Goal: Contribute content: Add original content to the website for others to see

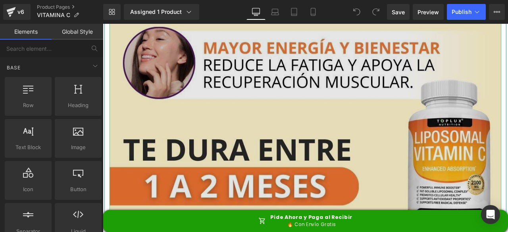
scroll to position [437, 0]
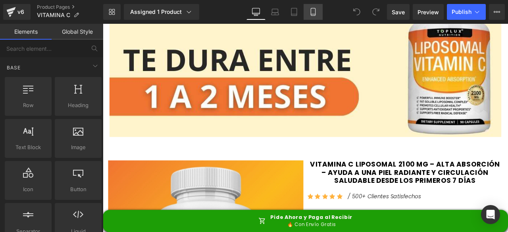
click at [315, 10] on icon at bounding box center [313, 12] width 8 height 8
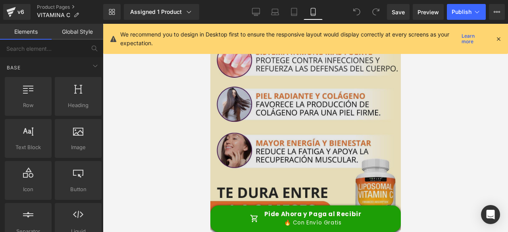
scroll to position [0, 0]
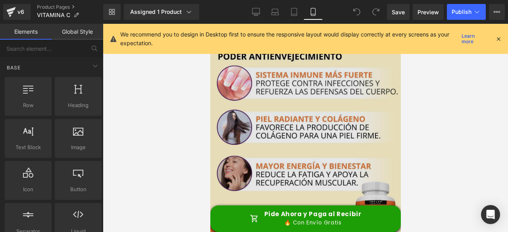
click at [291, 104] on img at bounding box center [305, 138] width 191 height 229
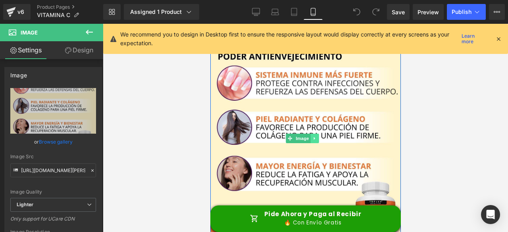
click at [317, 134] on link at bounding box center [314, 139] width 8 height 10
click at [312, 136] on icon at bounding box center [310, 138] width 4 height 4
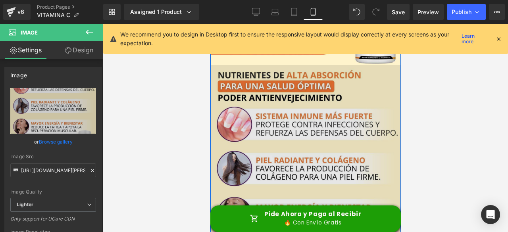
scroll to position [190, 0]
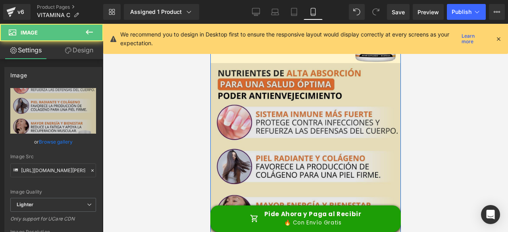
click at [299, 135] on img at bounding box center [305, 177] width 191 height 229
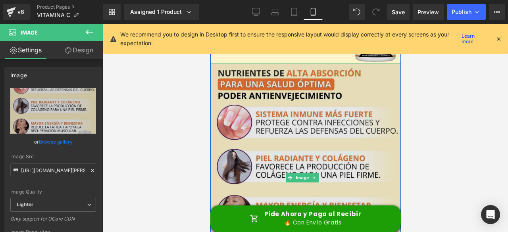
click at [306, 115] on img at bounding box center [305, 177] width 191 height 229
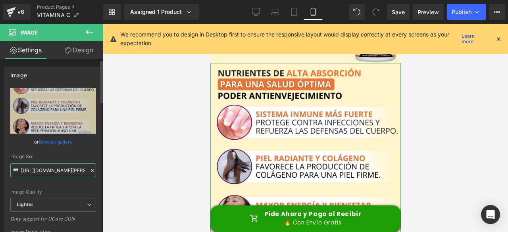
click at [48, 170] on input "[URL][DOMAIN_NAME][PERSON_NAME]" at bounding box center [53, 171] width 86 height 14
paste input "9a40f0b7-27e0-4a25-bd45-cbd32d21ba7c/-/format/auto/-/preview/3000x3000/-/qualit…"
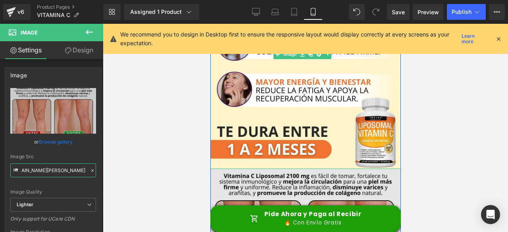
scroll to position [119, 0]
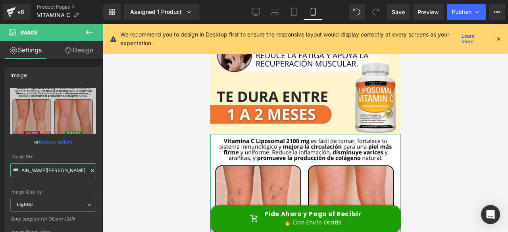
type input "[URL][DOMAIN_NAME][PERSON_NAME]"
click at [78, 50] on link "Design" at bounding box center [79, 50] width 52 height 18
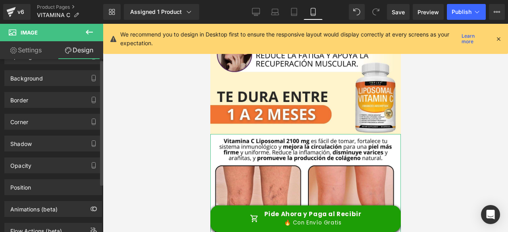
scroll to position [67, 0]
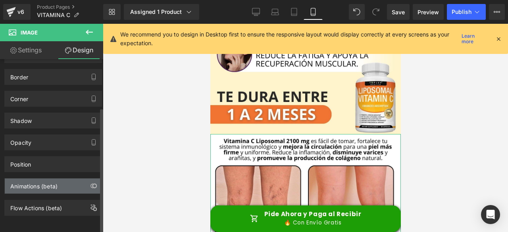
click at [64, 185] on div "Animations (beta)" at bounding box center [53, 186] width 97 height 15
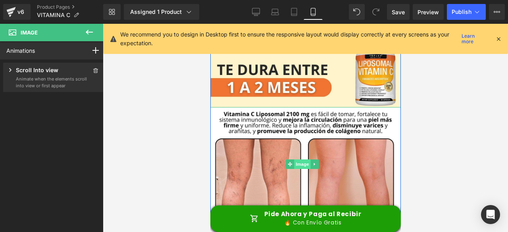
scroll to position [159, 0]
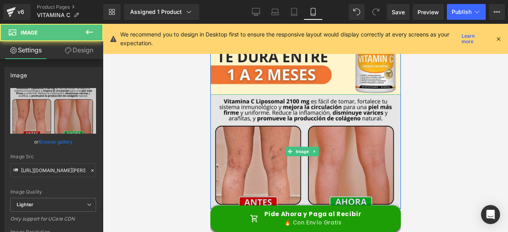
click at [302, 104] on img at bounding box center [305, 151] width 191 height 115
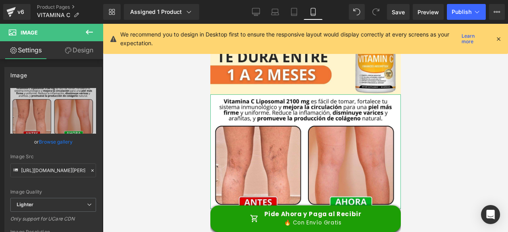
click at [70, 52] on icon at bounding box center [68, 50] width 6 height 6
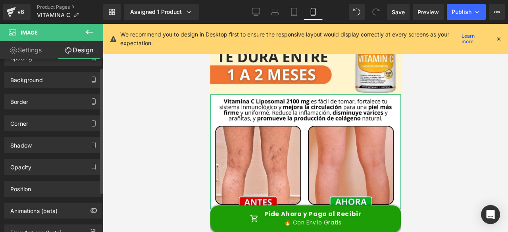
scroll to position [67, 0]
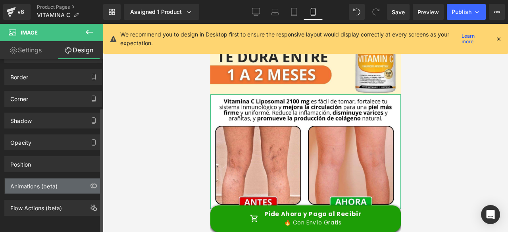
click at [51, 179] on div "Animations (beta)" at bounding box center [33, 184] width 47 height 11
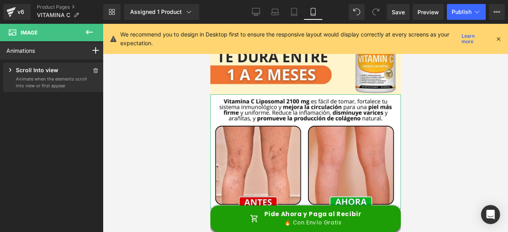
click at [52, 73] on p "Scroll Into view" at bounding box center [37, 71] width 42 height 10
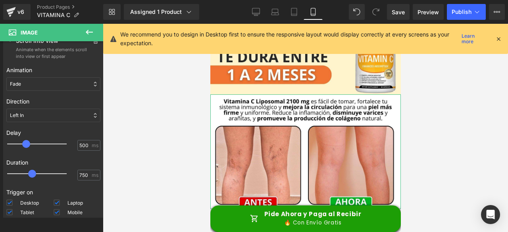
scroll to position [78, 0]
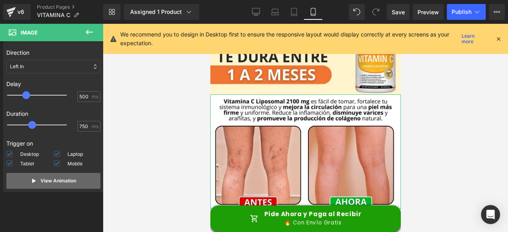
click at [53, 183] on p "View Animation" at bounding box center [58, 180] width 36 height 7
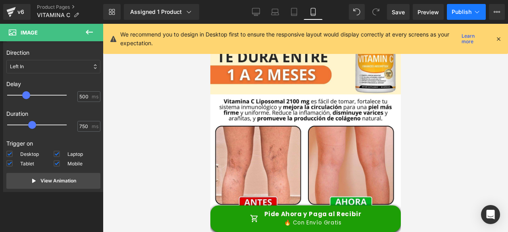
click at [457, 13] on span "Publish" at bounding box center [462, 12] width 20 height 6
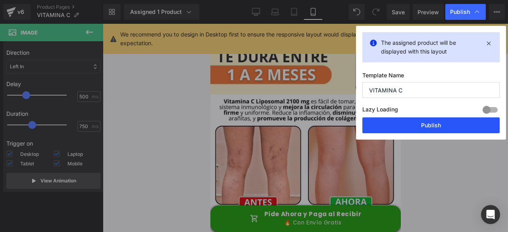
click at [413, 123] on button "Publish" at bounding box center [430, 125] width 137 height 16
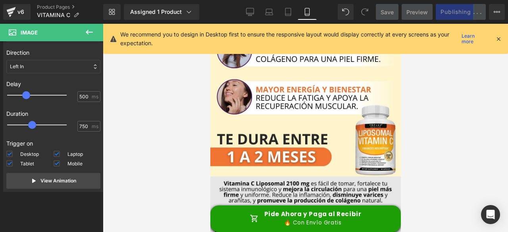
scroll to position [0, 0]
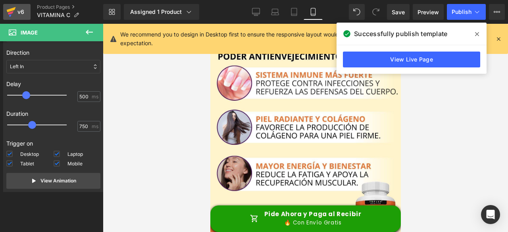
click at [14, 10] on icon at bounding box center [11, 9] width 9 height 5
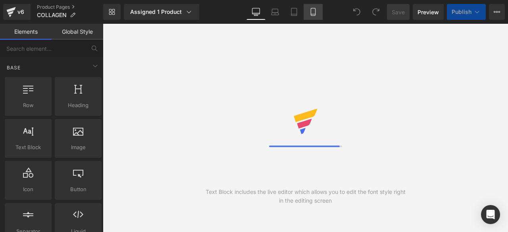
click at [311, 13] on icon at bounding box center [313, 12] width 4 height 8
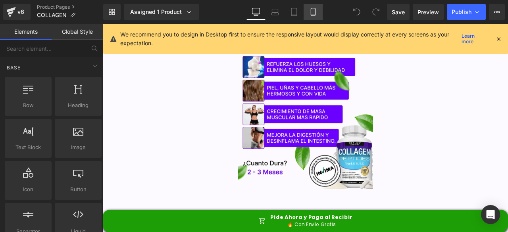
click at [311, 13] on icon at bounding box center [313, 12] width 4 height 8
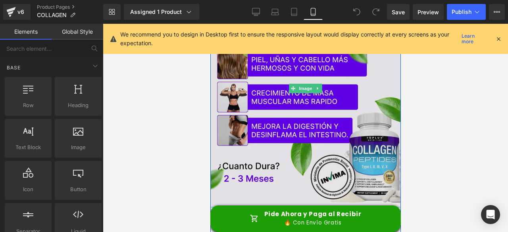
scroll to position [119, 0]
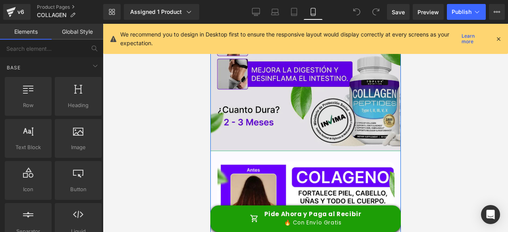
click at [257, 94] on img at bounding box center [305, 32] width 191 height 238
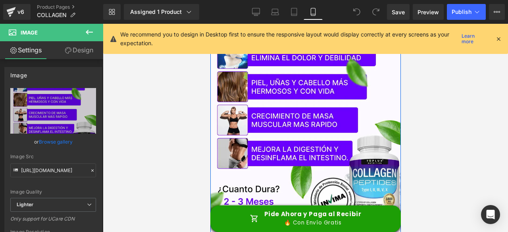
scroll to position [40, 0]
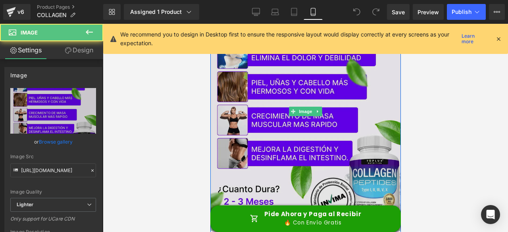
click at [289, 80] on img at bounding box center [305, 111] width 191 height 238
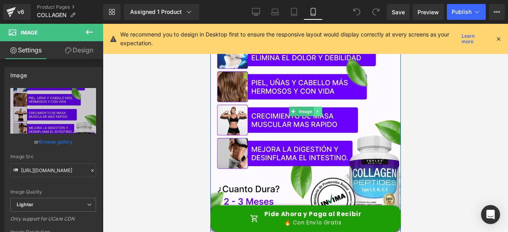
click at [316, 111] on icon at bounding box center [318, 111] width 4 height 5
click at [311, 112] on icon at bounding box center [313, 111] width 4 height 4
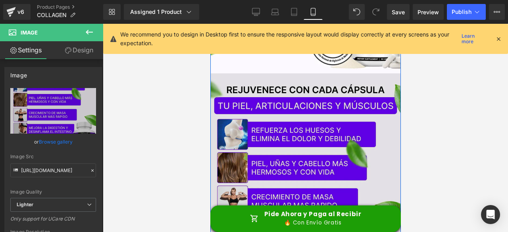
scroll to position [198, 0]
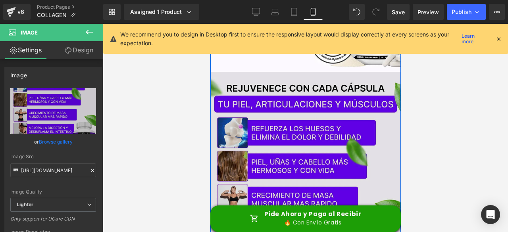
click at [276, 112] on img at bounding box center [305, 191] width 191 height 238
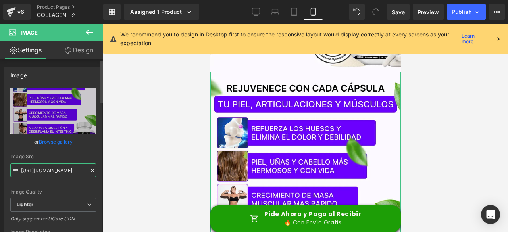
click at [59, 175] on input "https://ucarecdn.com/982a3568-b3be-45c2-9e7e-d199885c05b3/-/format/auto/-/previ…" at bounding box center [53, 171] width 86 height 14
paste input "cfd247ac-053e-475c-975a-23eba02b0aa0/-/format/auto/-/preview/1024x1024/-/qualit…"
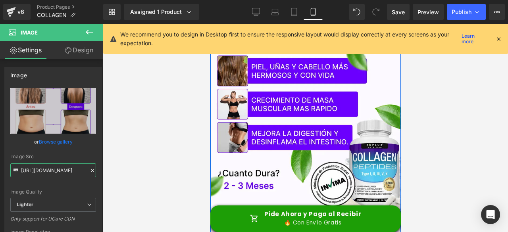
scroll to position [0, 0]
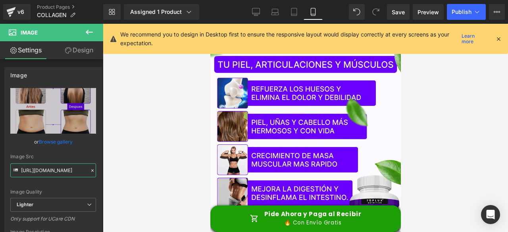
type input "https://ucarecdn.com/cfd247ac-053e-475c-975a-23eba02b0aa0/-/format/auto/-/previ…"
click at [74, 49] on link "Design" at bounding box center [79, 50] width 52 height 18
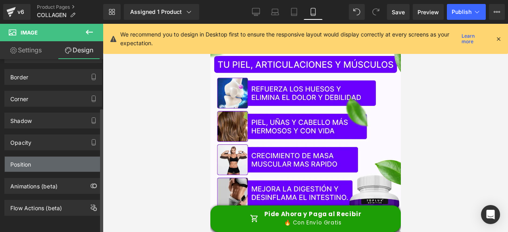
scroll to position [67, 0]
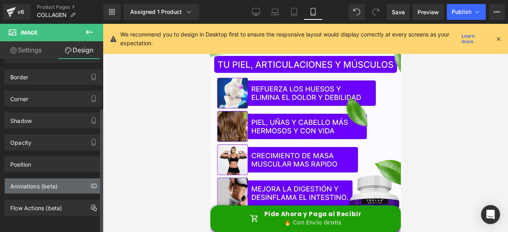
click at [35, 180] on div "Animations (beta)" at bounding box center [33, 184] width 47 height 11
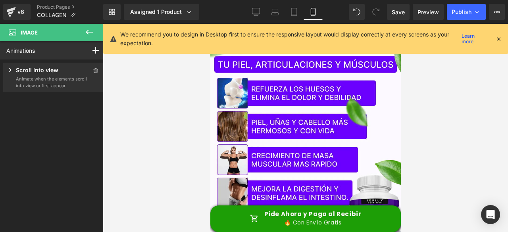
click at [66, 67] on div "Scroll Into view" at bounding box center [46, 71] width 81 height 10
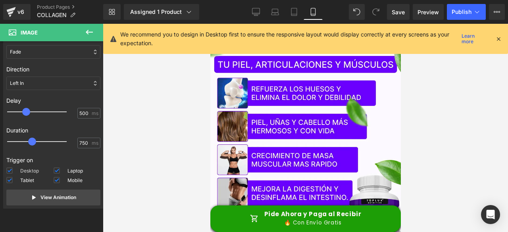
scroll to position [78, 0]
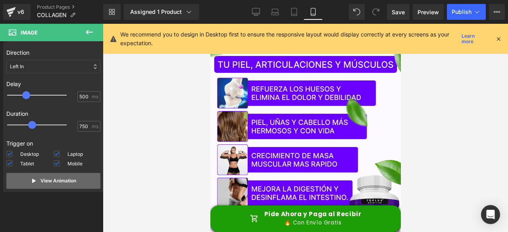
click at [67, 187] on button "View Animation" at bounding box center [53, 181] width 94 height 16
click at [46, 177] on p "View Animation" at bounding box center [58, 180] width 36 height 7
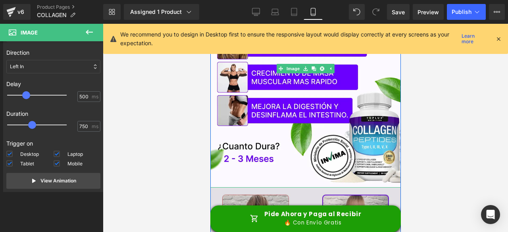
scroll to position [159, 0]
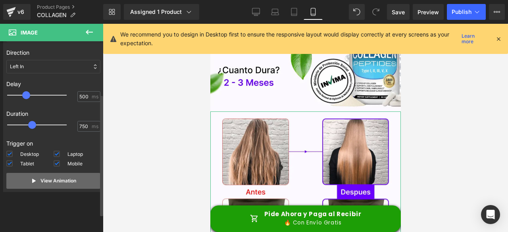
click at [67, 188] on button "View Animation" at bounding box center [53, 181] width 94 height 16
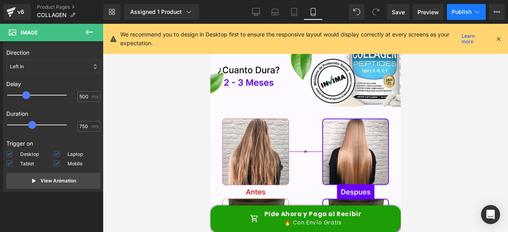
click at [461, 12] on span "Publish" at bounding box center [462, 12] width 20 height 6
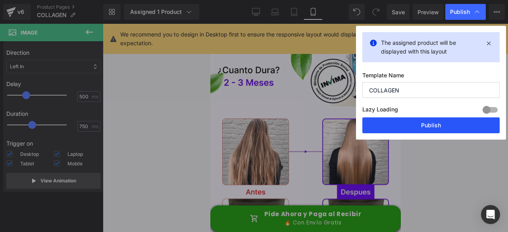
click at [401, 122] on button "Publish" at bounding box center [430, 125] width 137 height 16
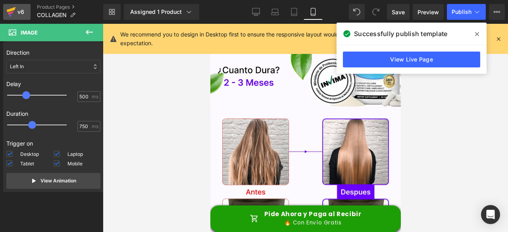
click at [9, 14] on icon at bounding box center [11, 13] width 6 height 4
